Goal: Browse casually: Explore the website without a specific task or goal

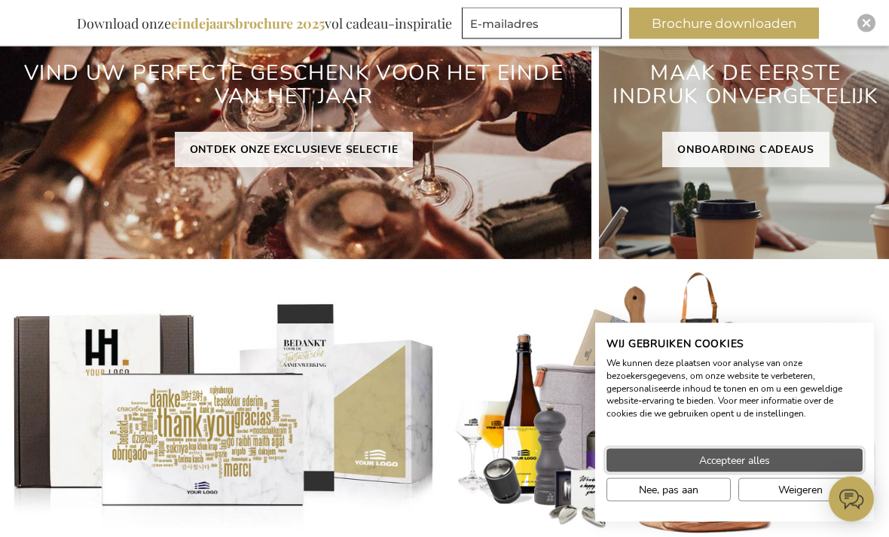
click at [739, 469] on span "Accepteer alles" at bounding box center [734, 461] width 71 height 16
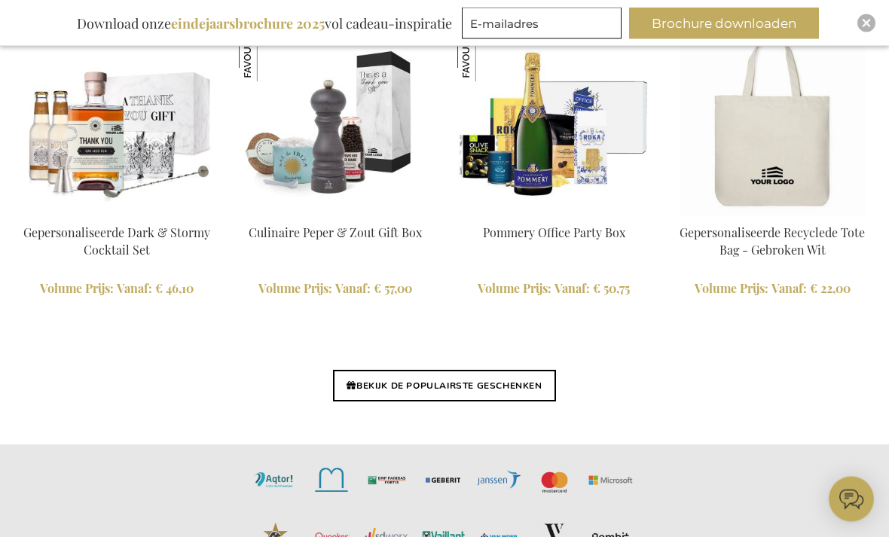
scroll to position [3200, 0]
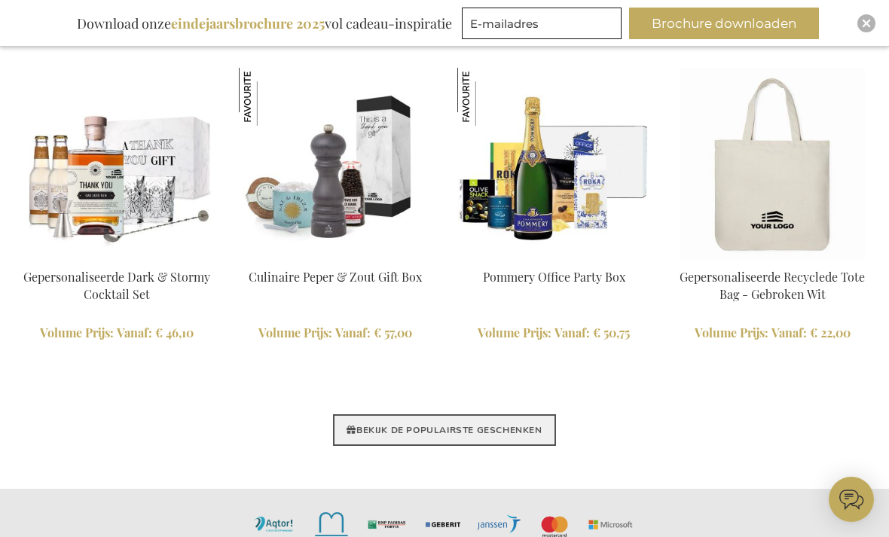
click at [515, 415] on link "BEKIJK DE POPULAIRSTE GESCHENKEN" at bounding box center [444, 431] width 222 height 32
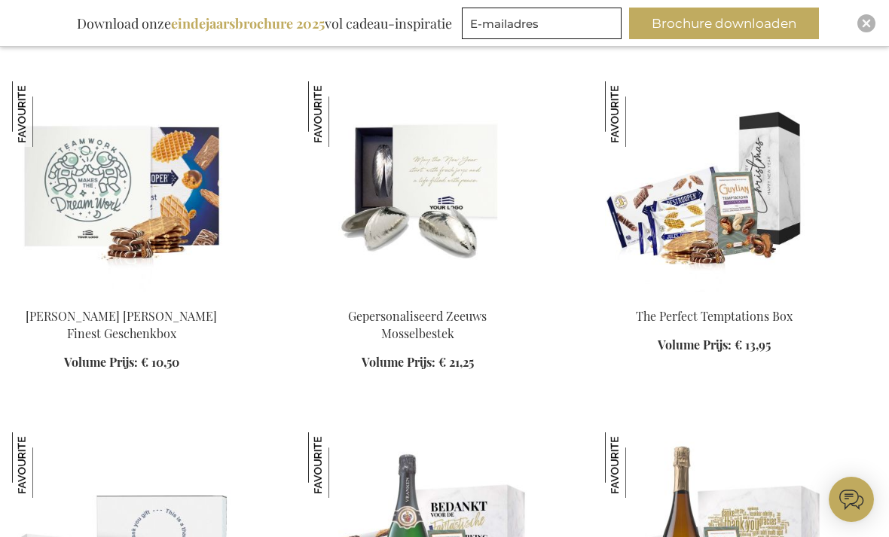
scroll to position [559, 0]
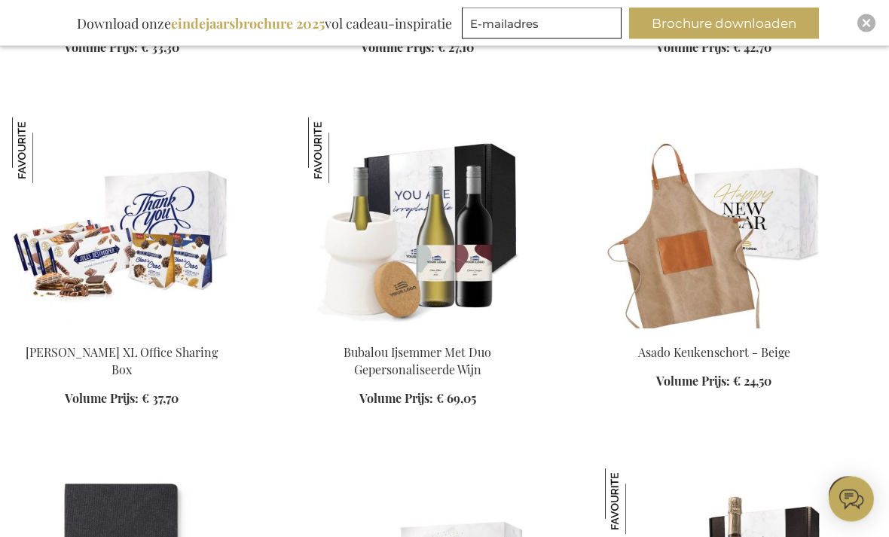
scroll to position [3720, 0]
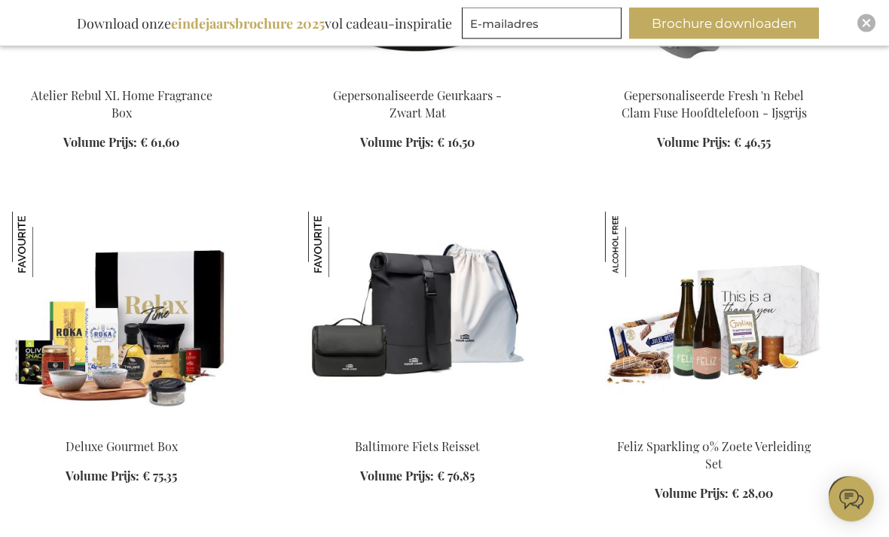
scroll to position [5446, 0]
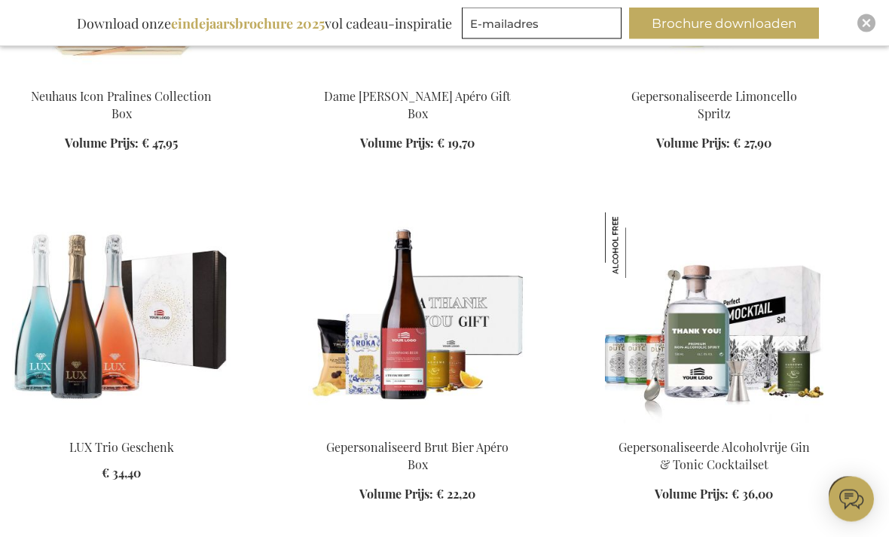
scroll to position [8358, 0]
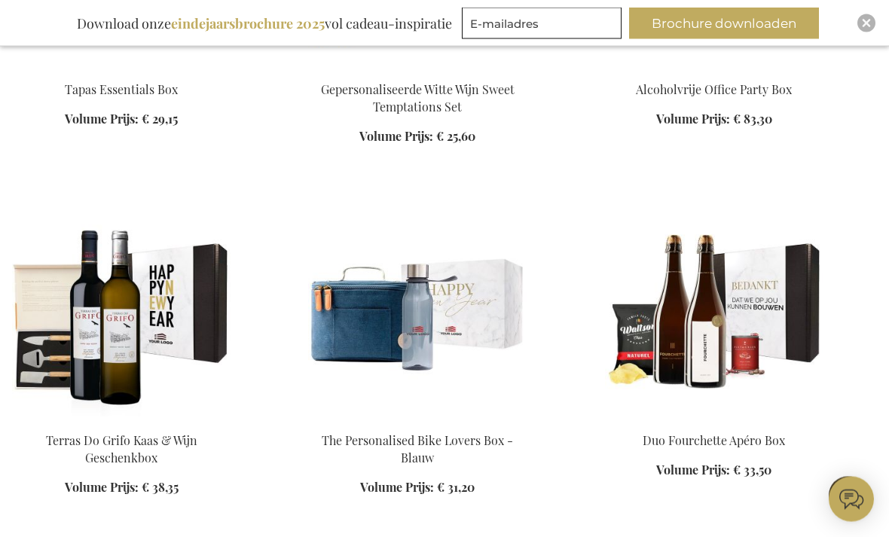
scroll to position [11673, 0]
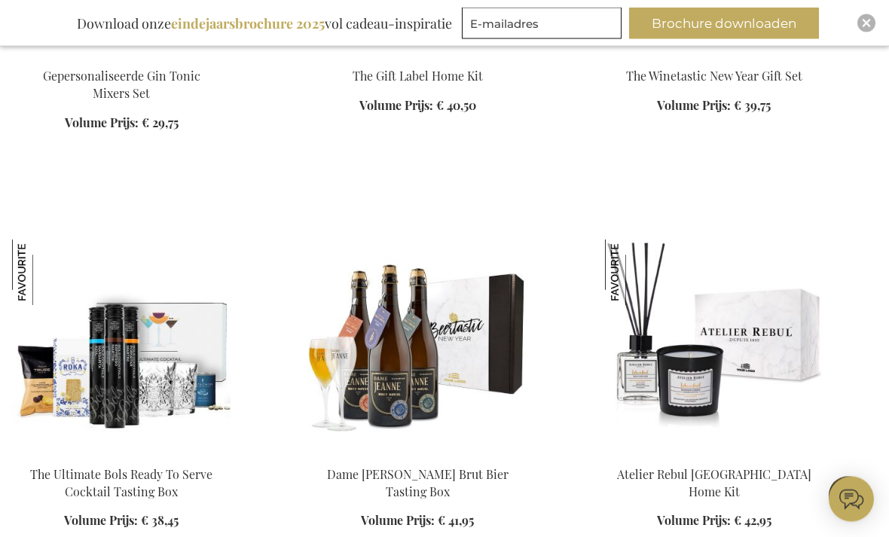
scroll to position [14879, 0]
